Goal: Task Accomplishment & Management: Use online tool/utility

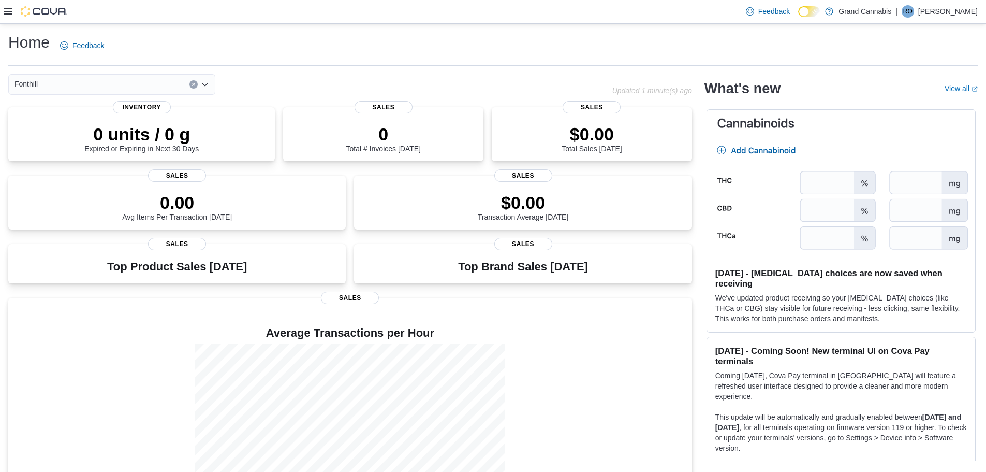
click at [11, 12] on icon at bounding box center [8, 11] width 8 height 6
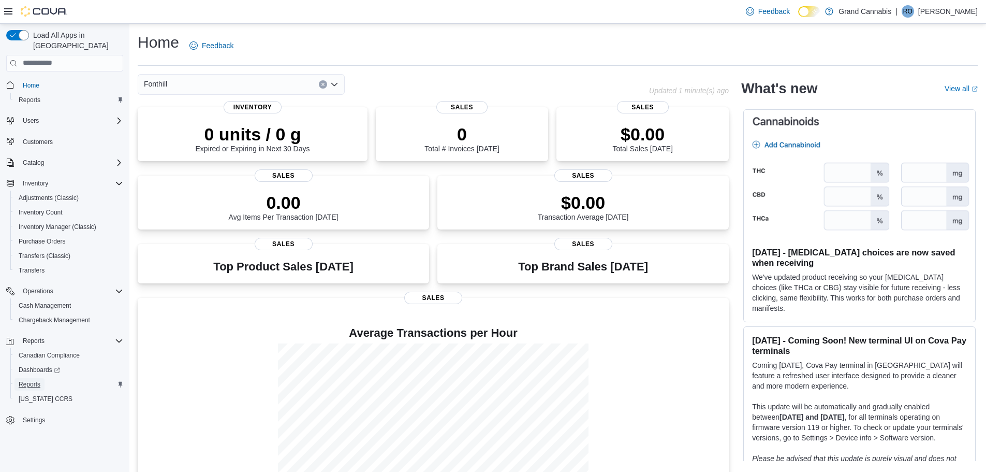
click at [27, 380] on span "Reports" at bounding box center [30, 384] width 22 height 8
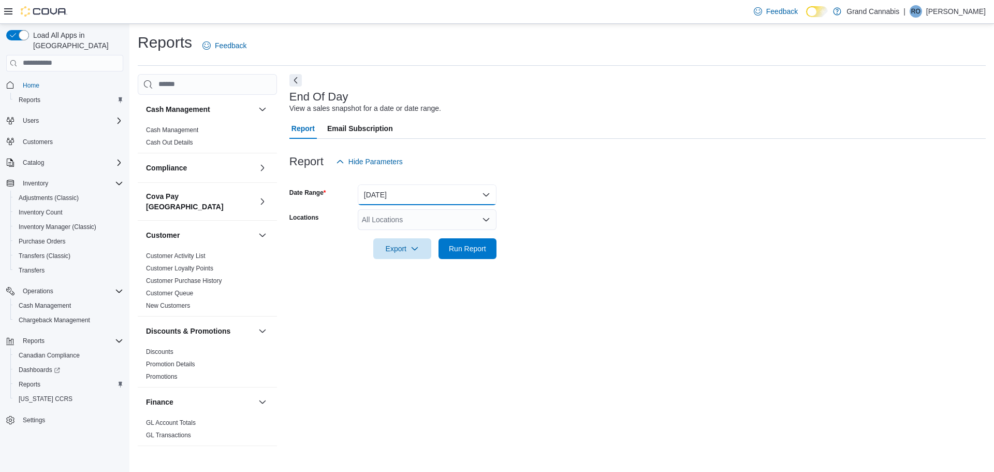
click at [388, 194] on button "Today" at bounding box center [427, 194] width 139 height 21
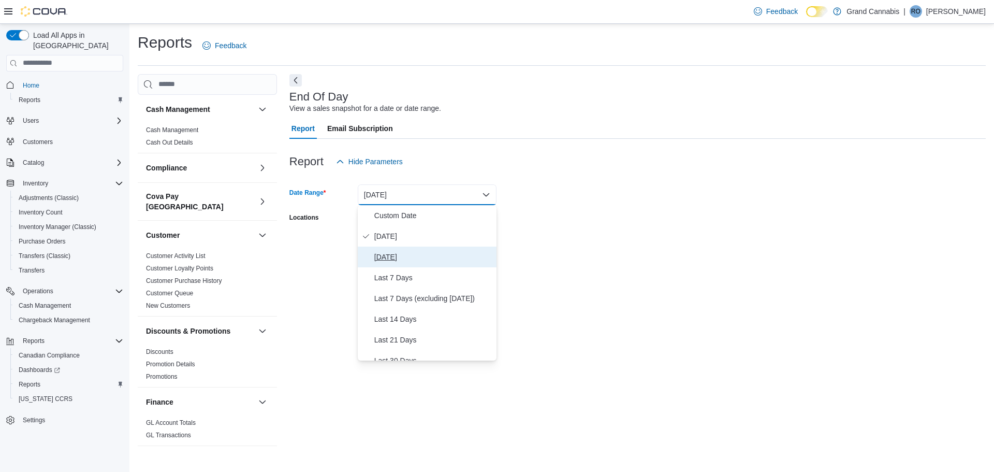
click at [390, 257] on span "Yesterday" at bounding box center [433, 257] width 118 height 12
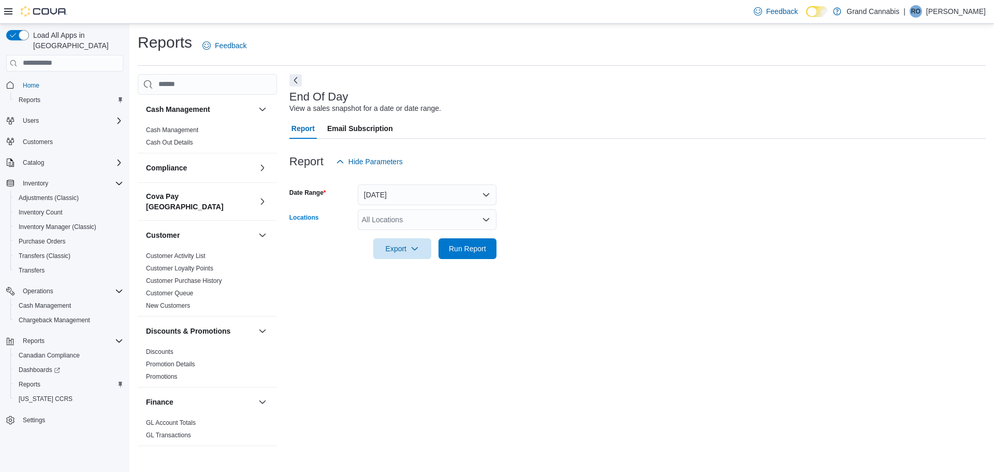
click at [413, 219] on div "All Locations" at bounding box center [427, 219] width 139 height 21
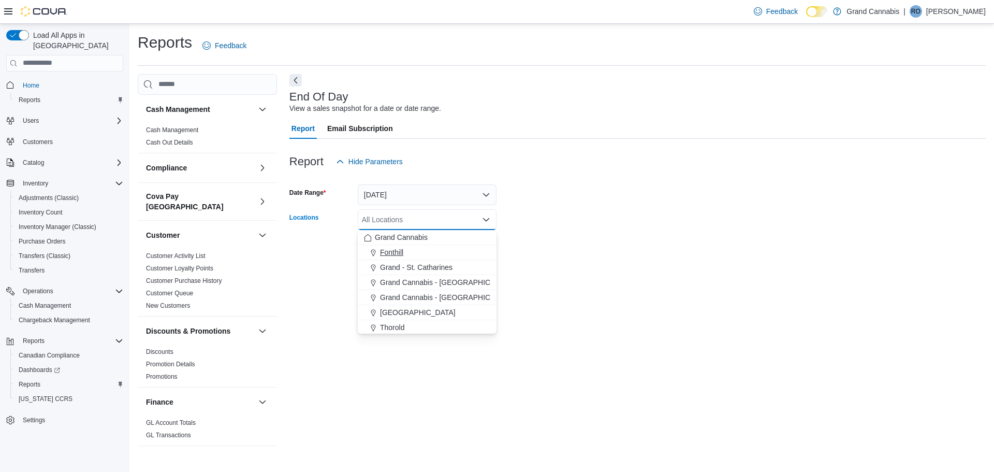
click at [389, 251] on span "Fonthill" at bounding box center [391, 252] width 23 height 10
drag, startPoint x: 563, startPoint y: 251, endPoint x: 499, endPoint y: 253, distance: 64.2
click at [554, 254] on form "Date Range Yesterday Locations Fonthill Combo box. Selected. Fonthill. Press Ba…" at bounding box center [637, 215] width 696 height 87
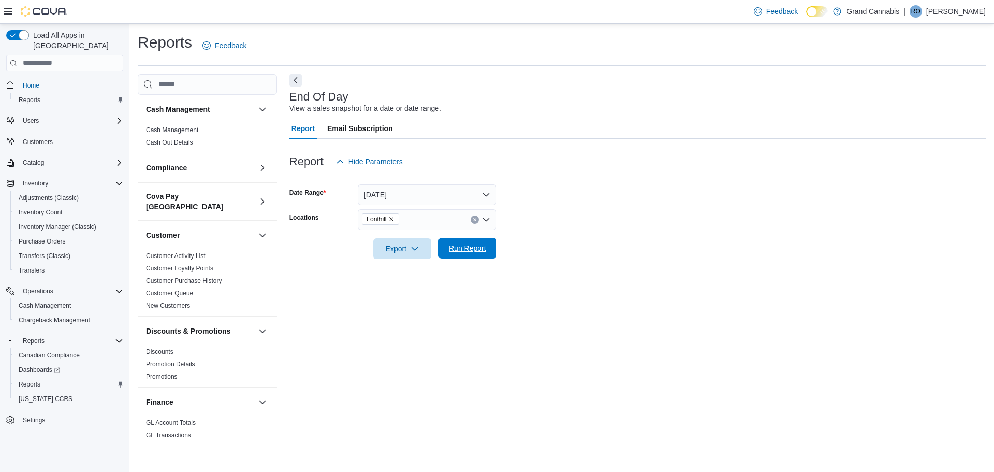
click at [466, 250] on span "Run Report" at bounding box center [467, 248] width 37 height 10
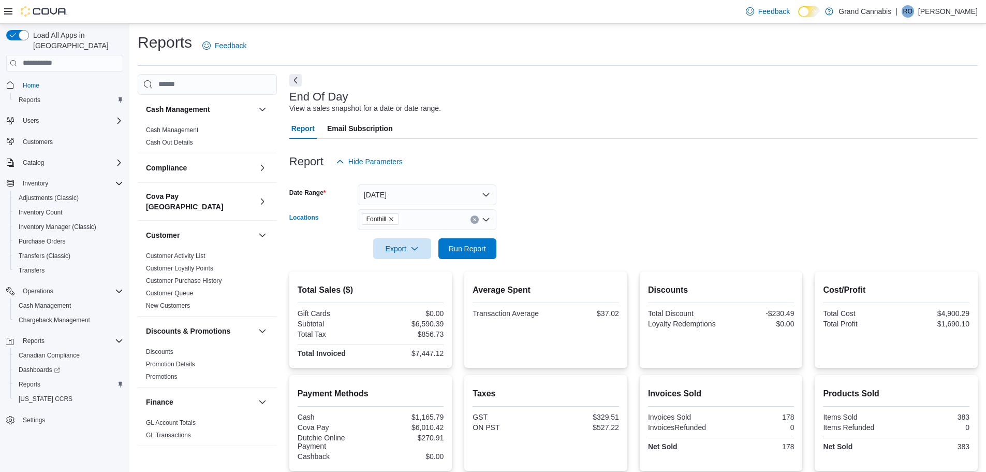
click at [394, 218] on icon "Remove Fonthill from selection in this group" at bounding box center [391, 219] width 6 height 6
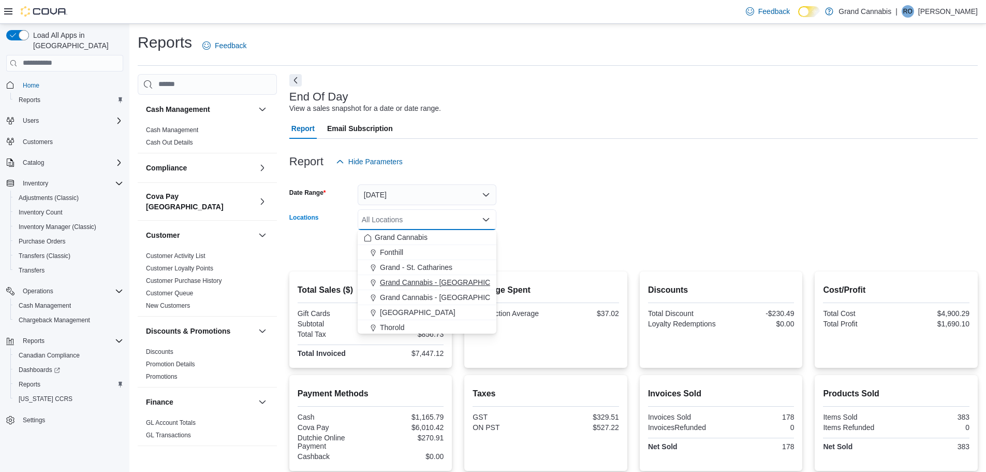
click at [405, 282] on span "Grand Cannabis - Dunnville" at bounding box center [447, 282] width 135 height 10
click at [528, 231] on form "Date Range Yesterday Locations Grand Cannabis - Dunnville Combo box. Selected. …" at bounding box center [633, 215] width 689 height 87
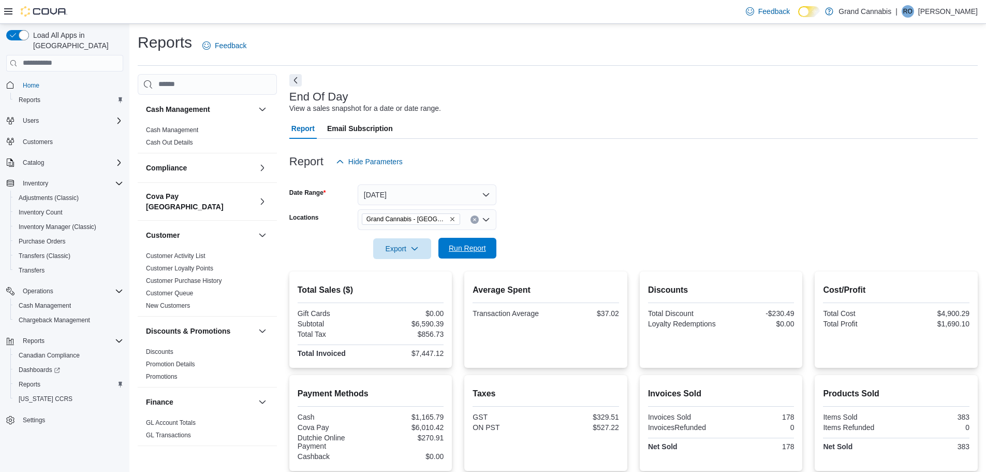
click at [474, 251] on span "Run Report" at bounding box center [467, 248] width 37 height 10
